Goal: Information Seeking & Learning: Learn about a topic

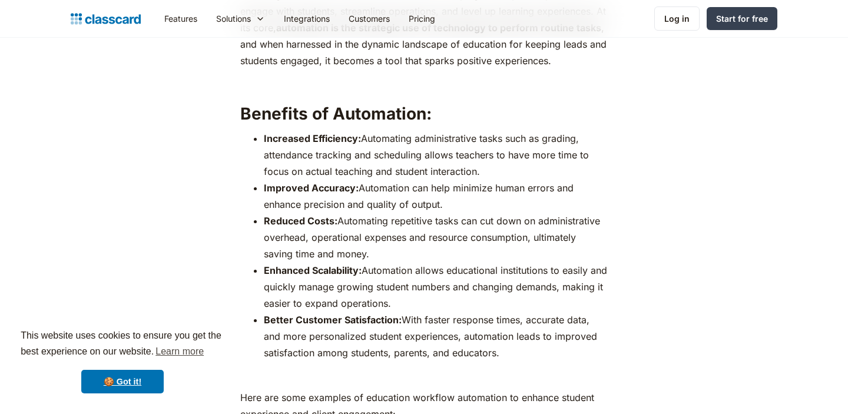
scroll to position [703, 0]
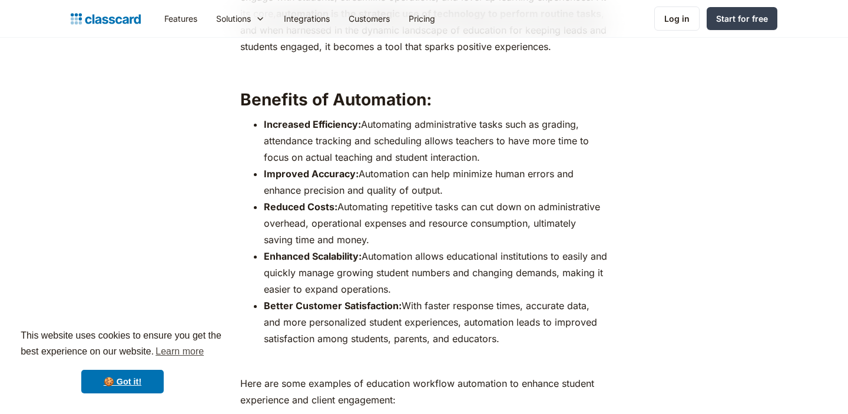
drag, startPoint x: 458, startPoint y: 191, endPoint x: 363, endPoint y: 173, distance: 96.6
click at [363, 173] on li "Improved Accuracy: Automation can help minimize human errors and enhance precis…" at bounding box center [435, 181] width 343 height 33
click at [457, 181] on li "Improved Accuracy: Automation can help minimize human errors and enhance precis…" at bounding box center [435, 181] width 343 height 33
drag, startPoint x: 458, startPoint y: 191, endPoint x: 357, endPoint y: 176, distance: 101.8
click at [357, 176] on li "Improved Accuracy: Automation can help minimize human errors and enhance precis…" at bounding box center [435, 181] width 343 height 33
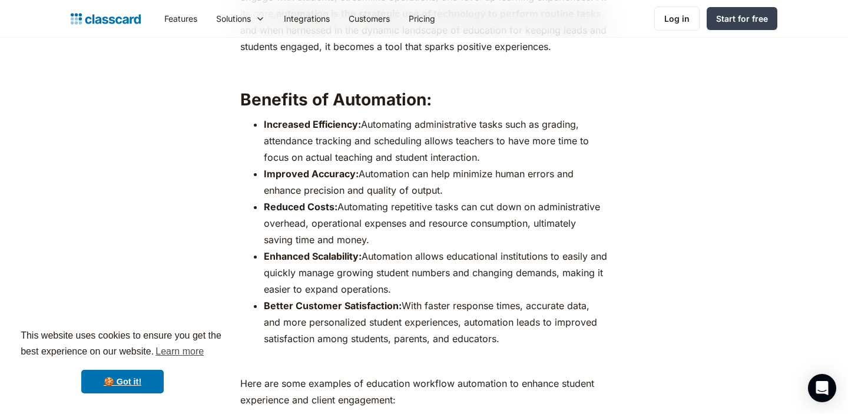
click at [448, 188] on li "Improved Accuracy: Automation can help minimize human errors and enhance precis…" at bounding box center [435, 181] width 343 height 33
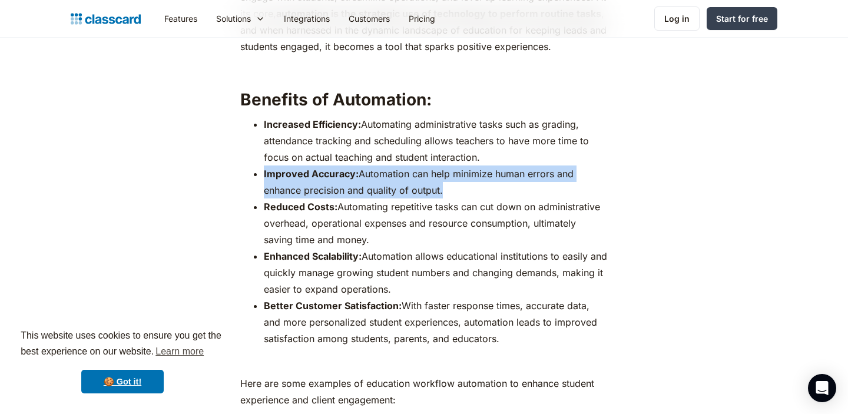
drag, startPoint x: 448, startPoint y: 188, endPoint x: 264, endPoint y: 178, distance: 184.1
click at [264, 178] on li "Improved Accuracy: Automation can help minimize human errors and enhance precis…" at bounding box center [435, 181] width 343 height 33
copy li "Improved Accuracy: Automation can help minimize human errors and enhance precis…"
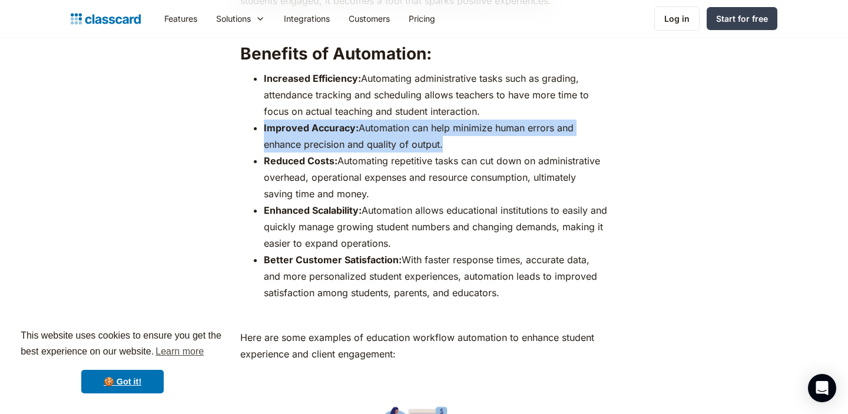
scroll to position [750, 0]
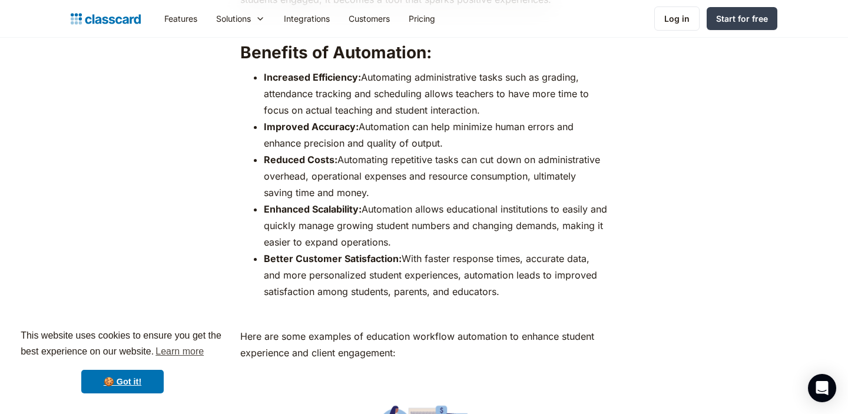
click at [296, 229] on li "Enhanced Scalability: Automation allows educational institutions to easily and …" at bounding box center [435, 225] width 343 height 49
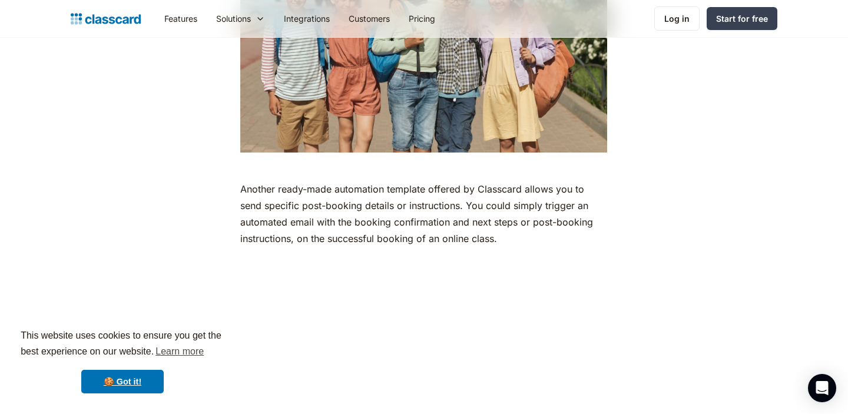
scroll to position [2731, 0]
